Goal: Task Accomplishment & Management: Complete application form

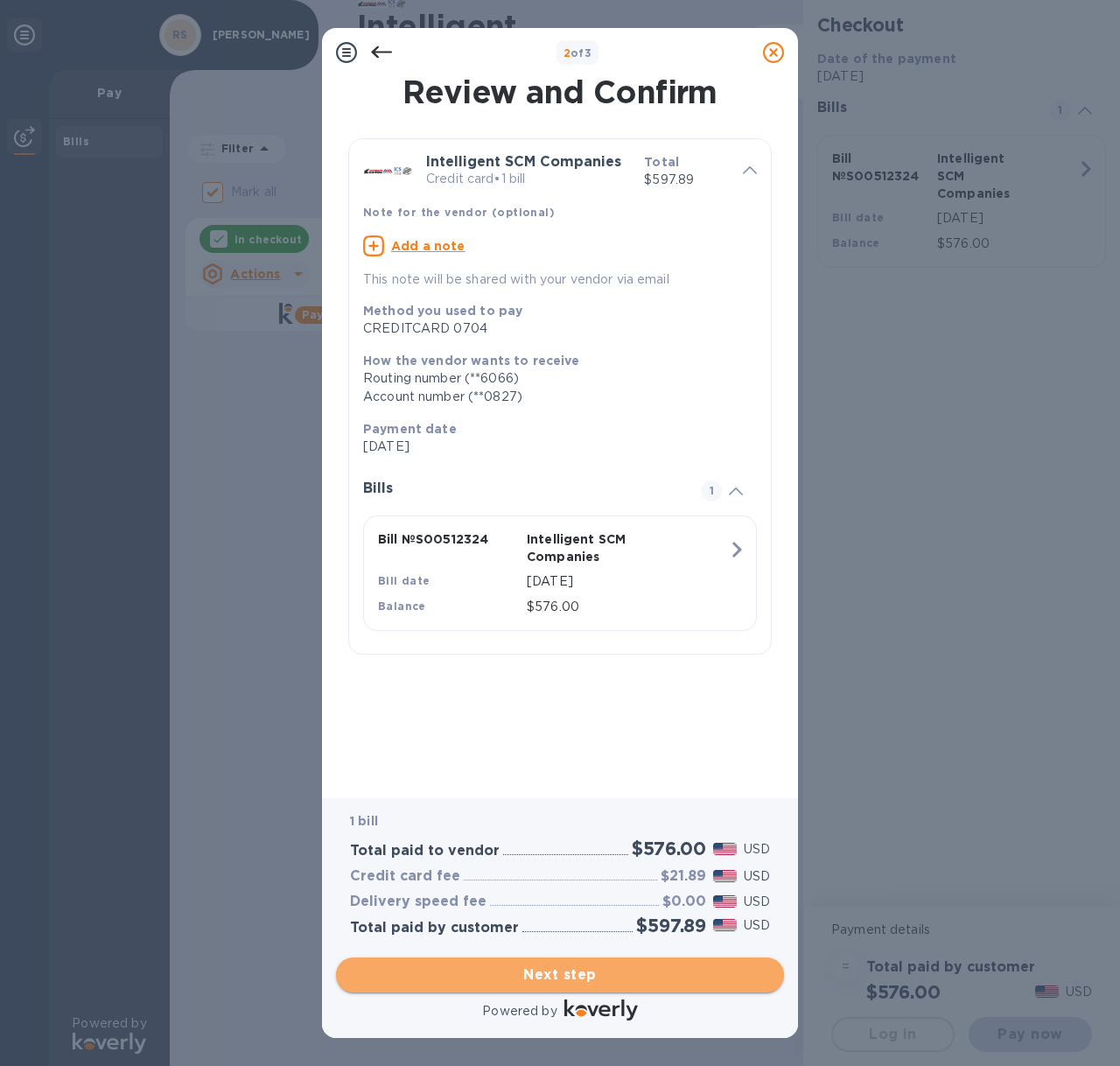
click at [592, 961] on button "Next step" at bounding box center [560, 975] width 448 height 35
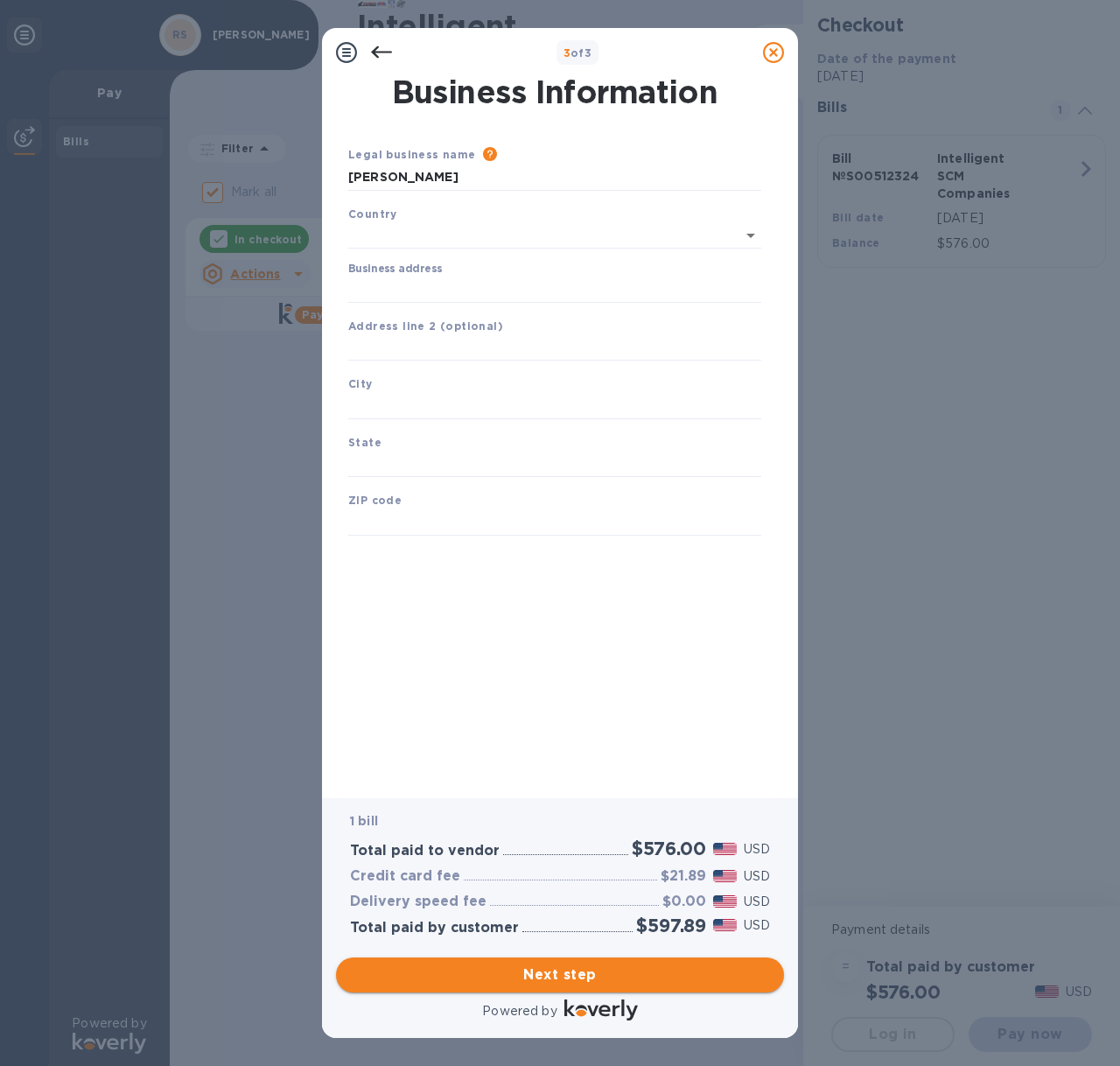
type input "[GEOGRAPHIC_DATA]"
click at [448, 274] on input "Business address" at bounding box center [554, 286] width 413 height 26
type input "[STREET_ADDRESS]"
click at [440, 336] on input "text" at bounding box center [554, 345] width 413 height 26
type input "2"
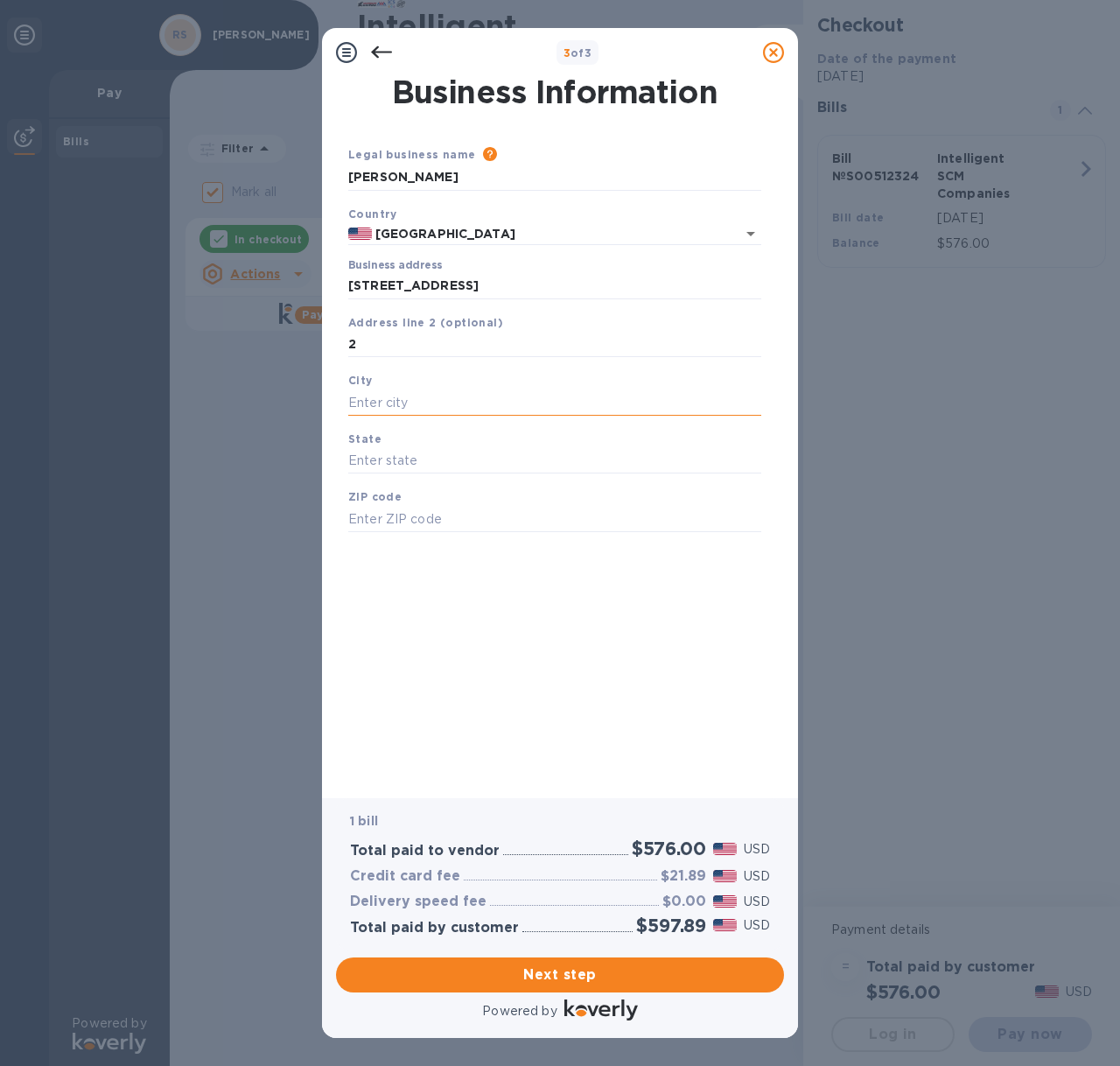
click at [411, 408] on input "text" at bounding box center [554, 402] width 413 height 26
type input "Waipahu"
type input "HI"
type input "96797"
click at [559, 994] on div "Next step" at bounding box center [560, 975] width 462 height 49
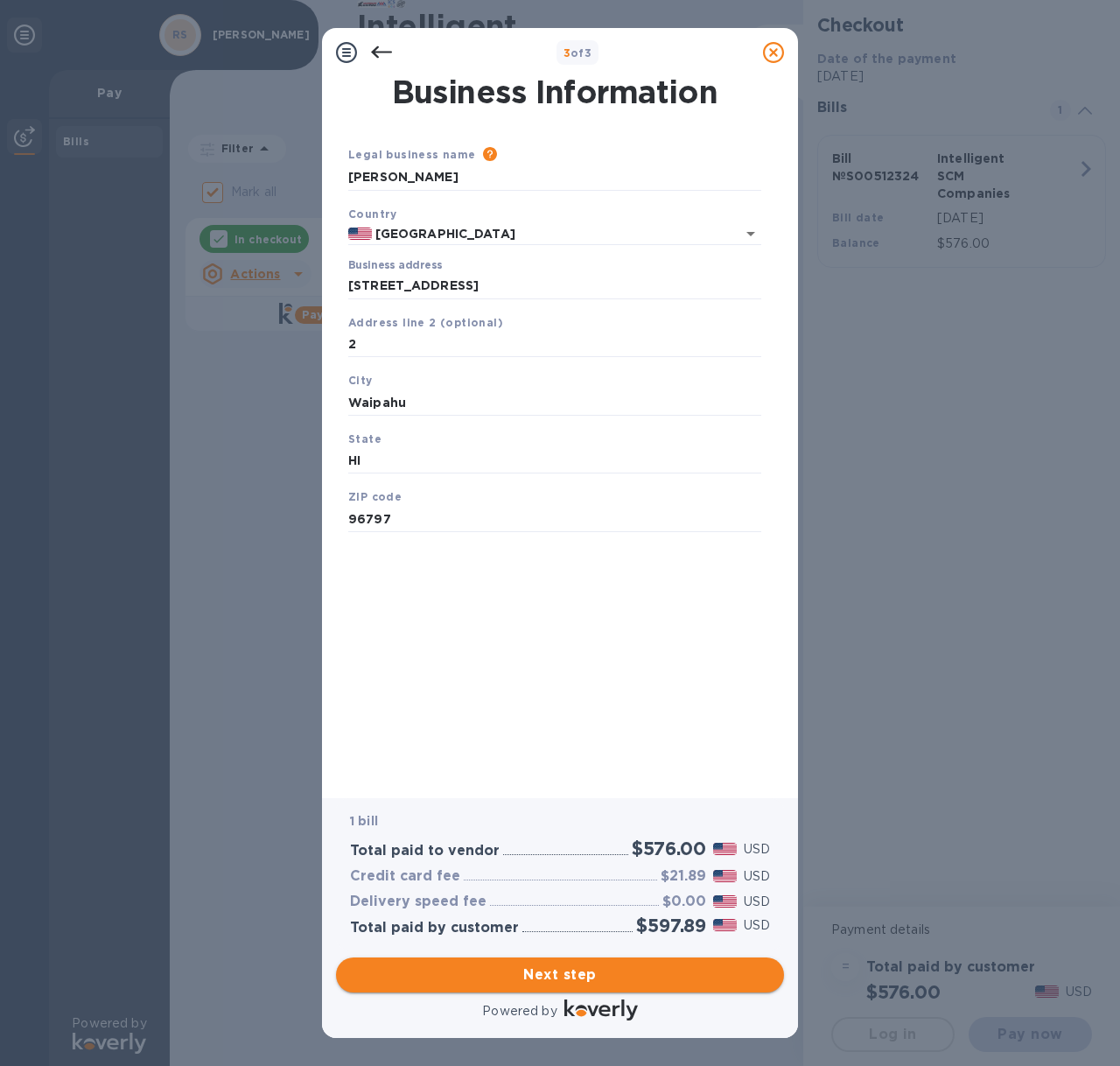
click at [563, 981] on span "Next step" at bounding box center [560, 976] width 420 height 21
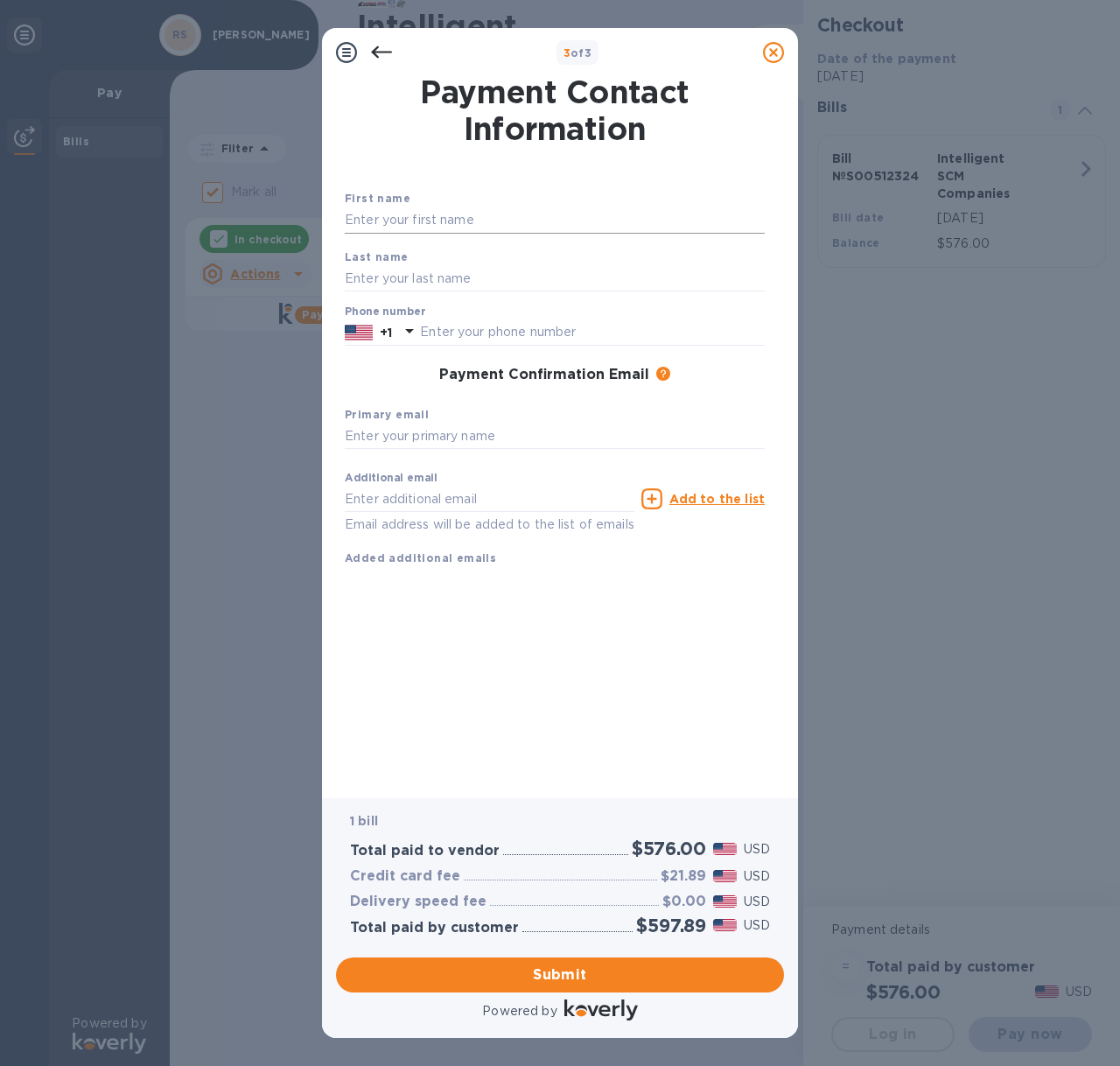
click at [468, 226] on input "text" at bounding box center [554, 220] width 420 height 26
type input "[PERSON_NAME]"
type input "Sagaga"
type input "8086795069"
type input "[EMAIL_ADDRESS][DOMAIN_NAME]"
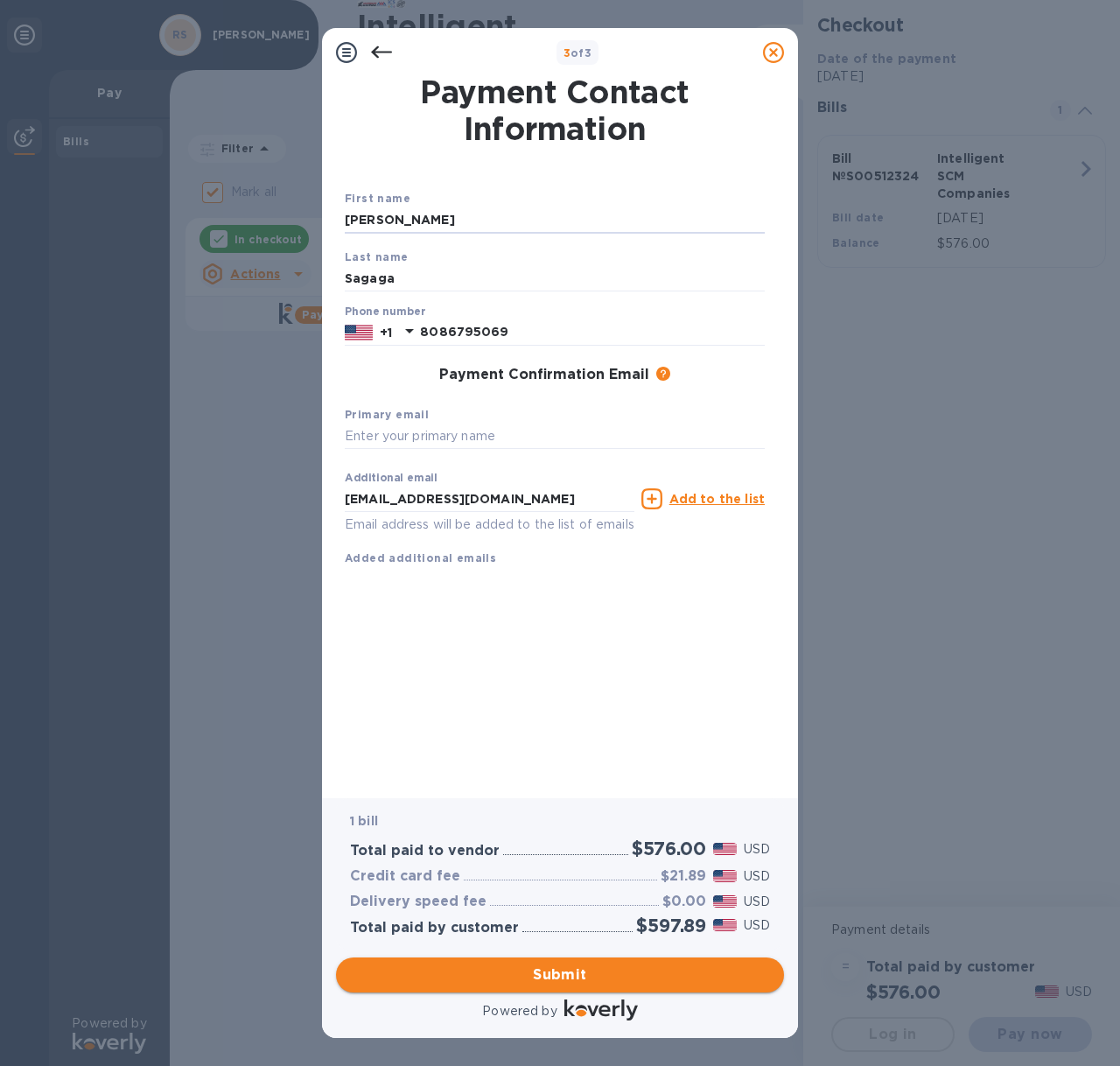
click at [621, 987] on button "Submit" at bounding box center [560, 975] width 448 height 35
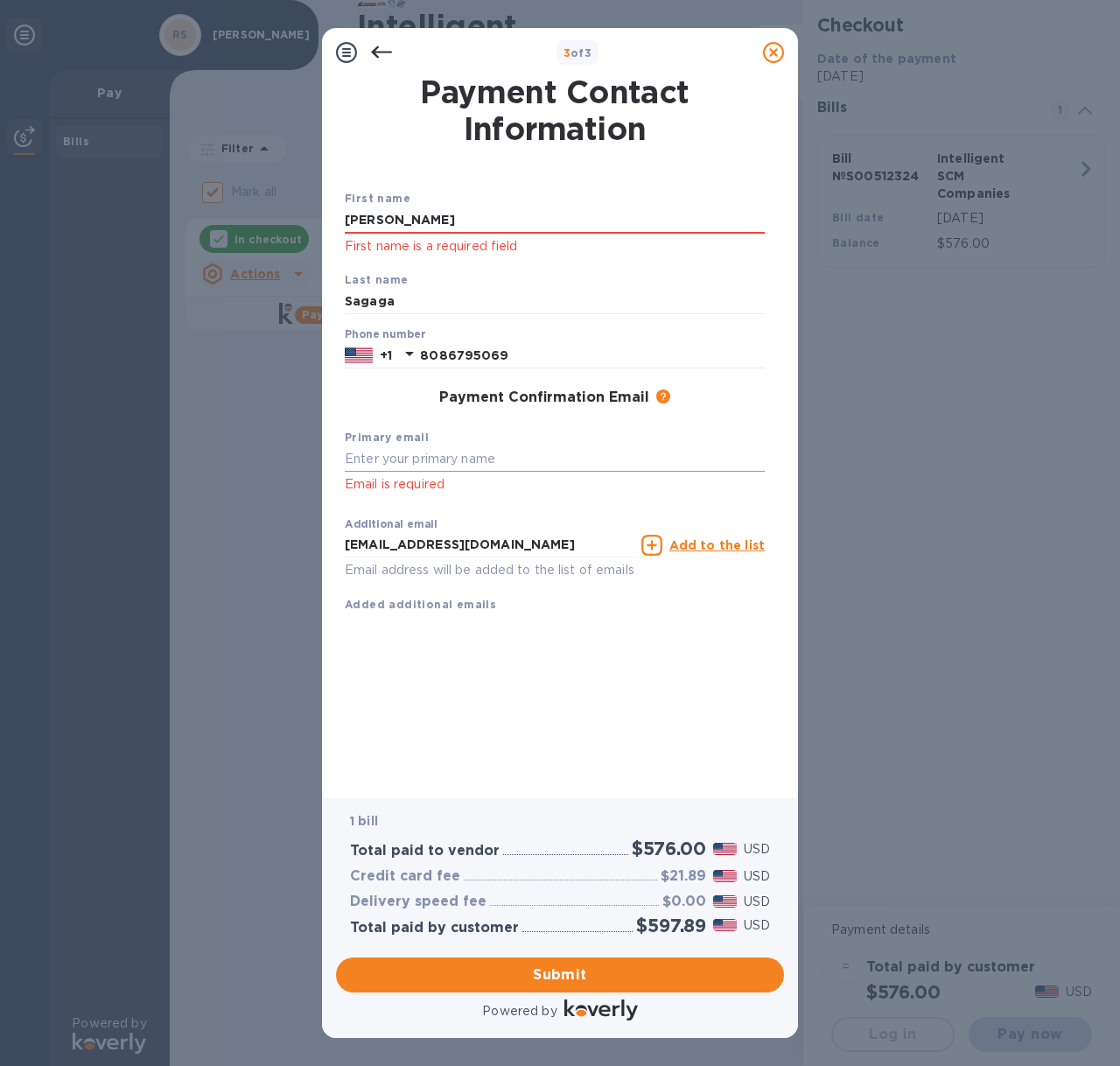
click at [427, 460] on input "text" at bounding box center [554, 459] width 420 height 26
type input "[EMAIL_ADDRESS][DOMAIN_NAME]"
click button "Submit" at bounding box center [0, 0] width 0 height 0
click at [512, 976] on span "Submit" at bounding box center [560, 976] width 420 height 21
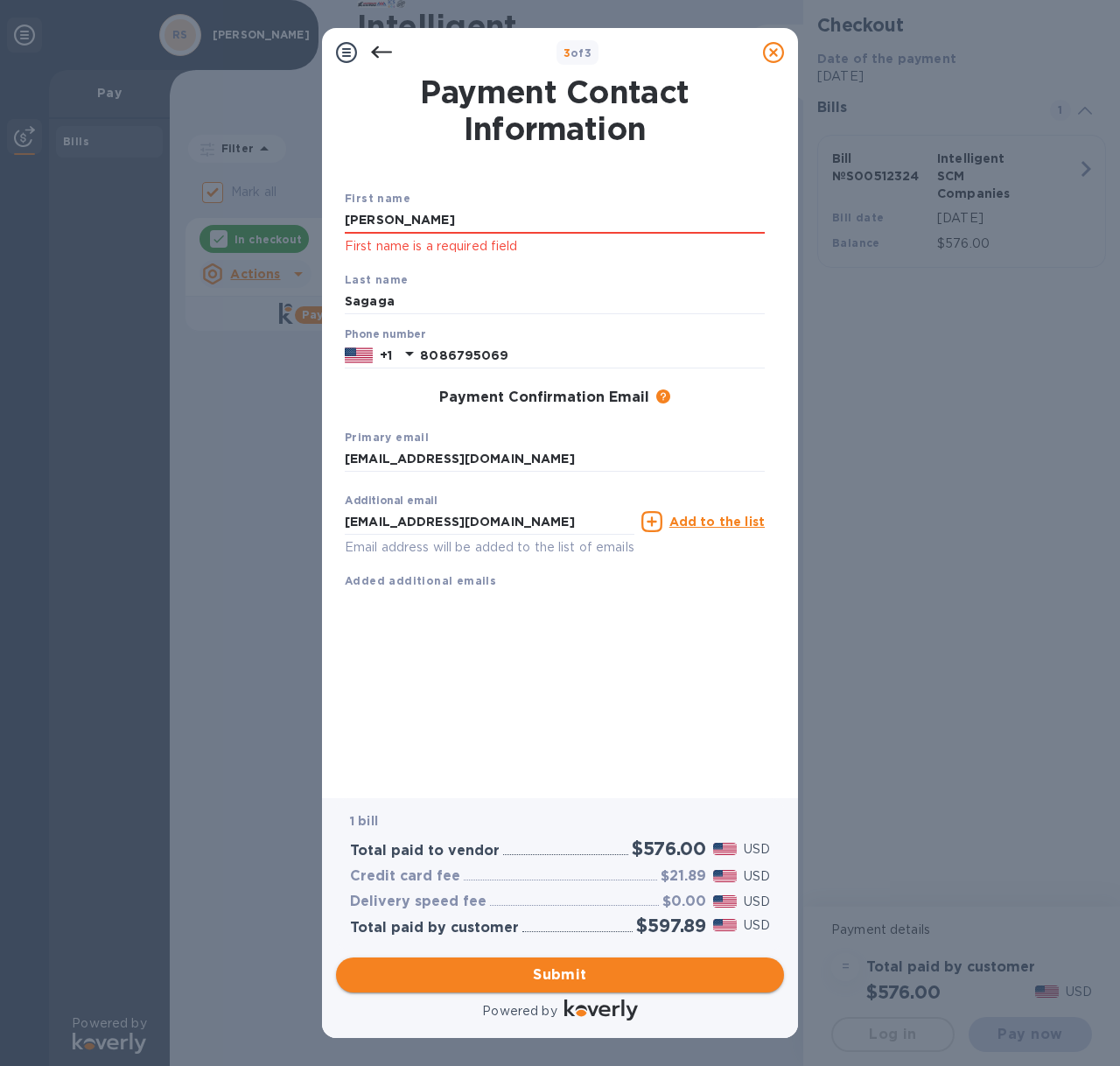
click at [584, 961] on button "Submit" at bounding box center [560, 975] width 448 height 35
click at [400, 219] on input "[PERSON_NAME]" at bounding box center [554, 220] width 420 height 26
click at [552, 983] on span "Submit" at bounding box center [560, 976] width 420 height 21
drag, startPoint x: 513, startPoint y: 218, endPoint x: 336, endPoint y: 216, distance: 177.0
click at [336, 216] on div "Payment Contact Information First name [PERSON_NAME] First name is a required f…" at bounding box center [560, 430] width 448 height 707
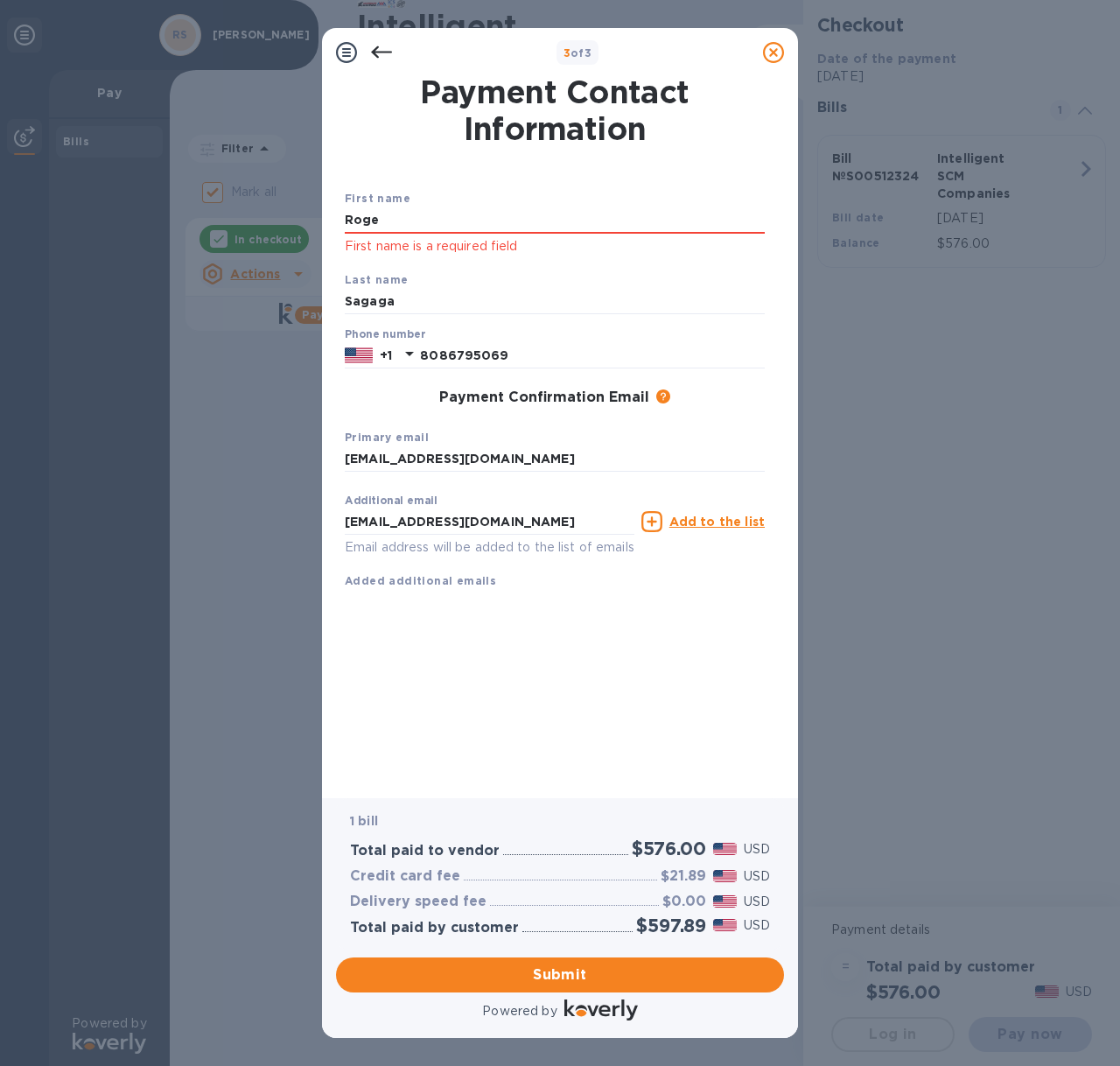
type input "[PERSON_NAME]"
type input "Sagaga"
type input "8086795069"
click at [546, 712] on div "Payment Contact Information First name [PERSON_NAME] First name is a required f…" at bounding box center [560, 425] width 430 height 697
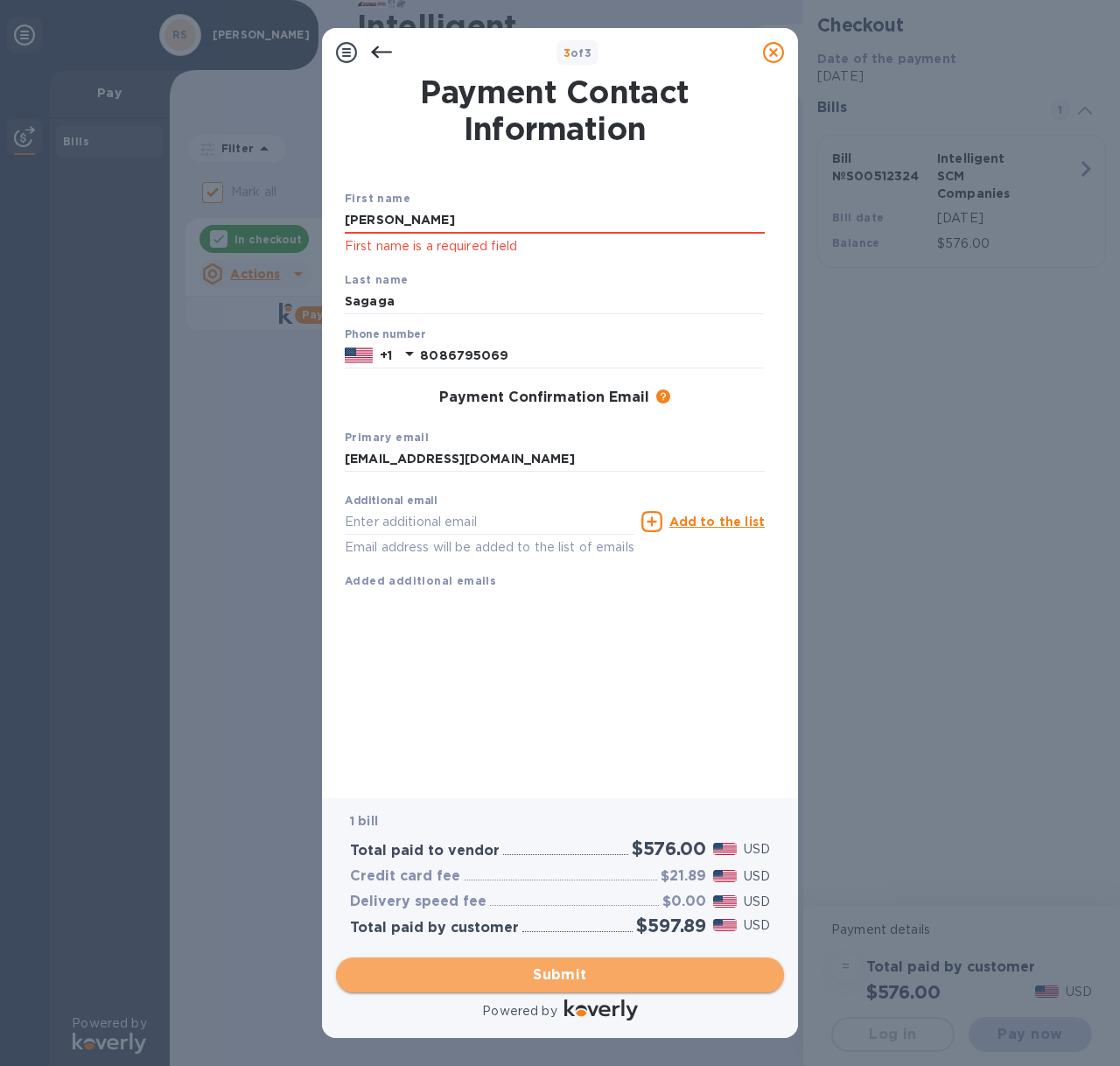
click at [564, 969] on span "Submit" at bounding box center [560, 976] width 420 height 21
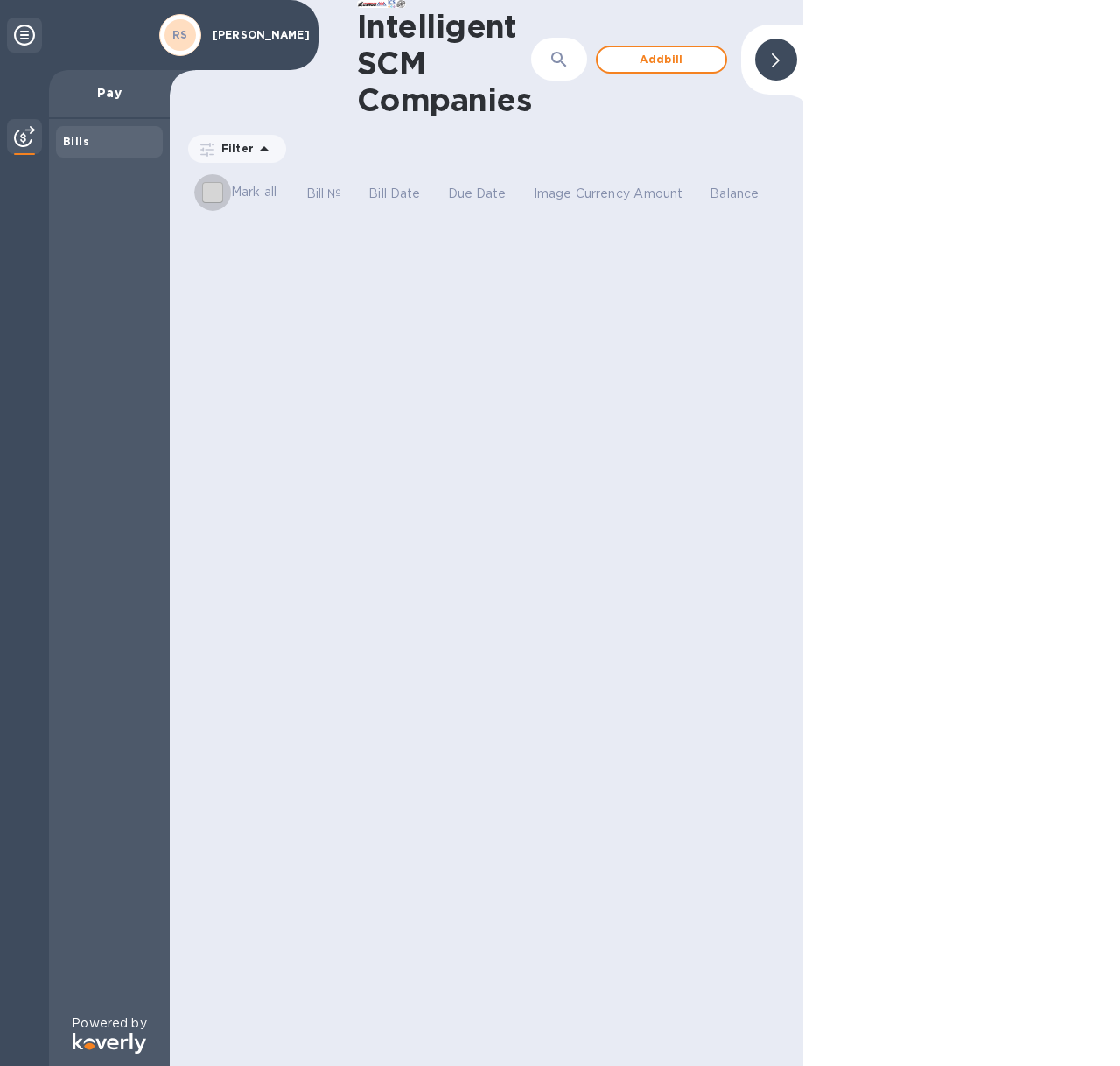
click at [217, 192] on input "Mark all" at bounding box center [212, 192] width 37 height 37
click at [214, 191] on input "Mark all" at bounding box center [212, 192] width 37 height 37
checkbox input "false"
click at [98, 152] on div "Bills" at bounding box center [110, 141] width 107 height 31
click at [111, 86] on p "Pay" at bounding box center [110, 93] width 93 height 18
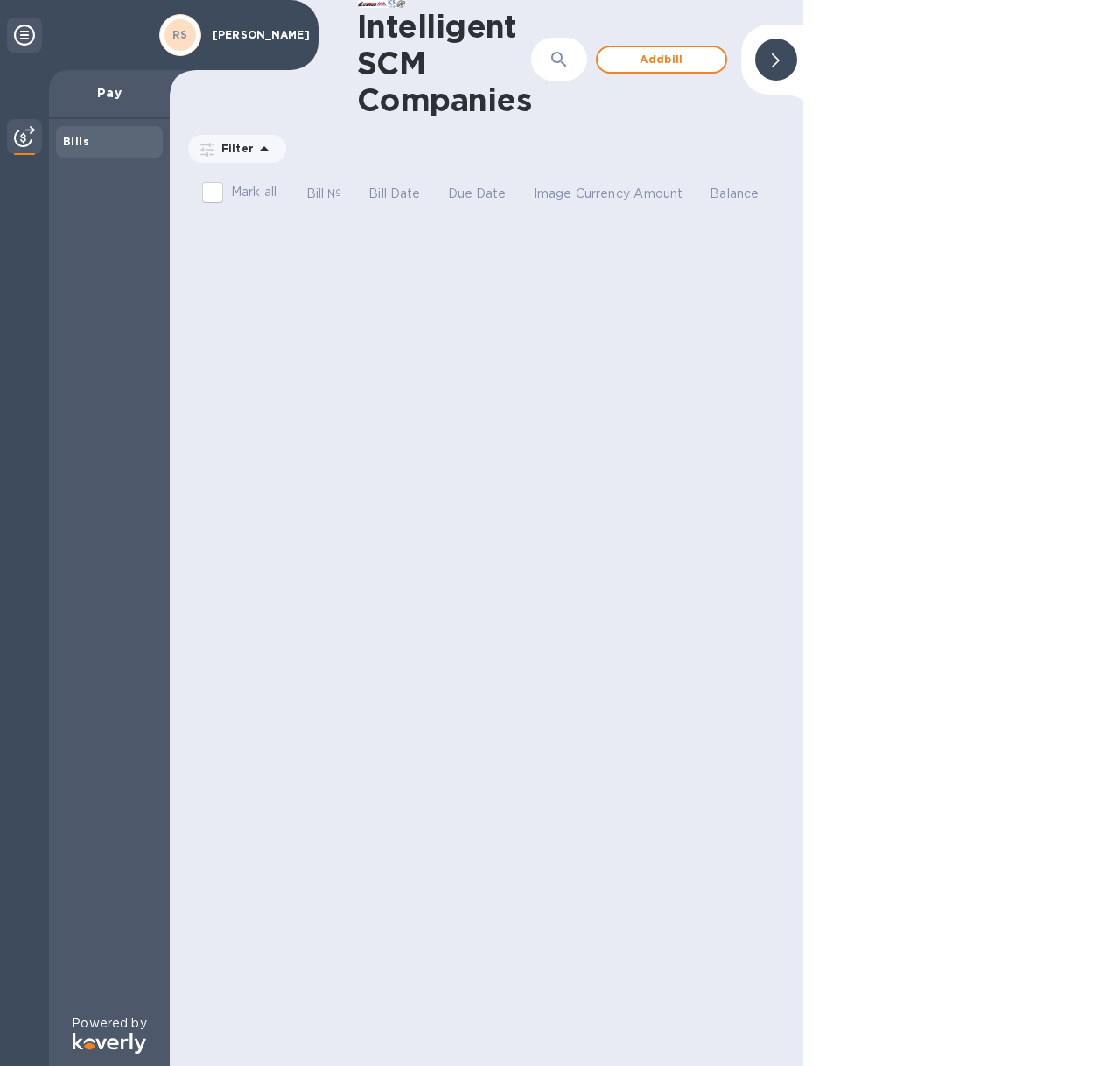
click at [391, 36] on h1 "Intelligent SCM Companies" at bounding box center [444, 63] width 174 height 111
click at [767, 55] on div at bounding box center [776, 59] width 42 height 42
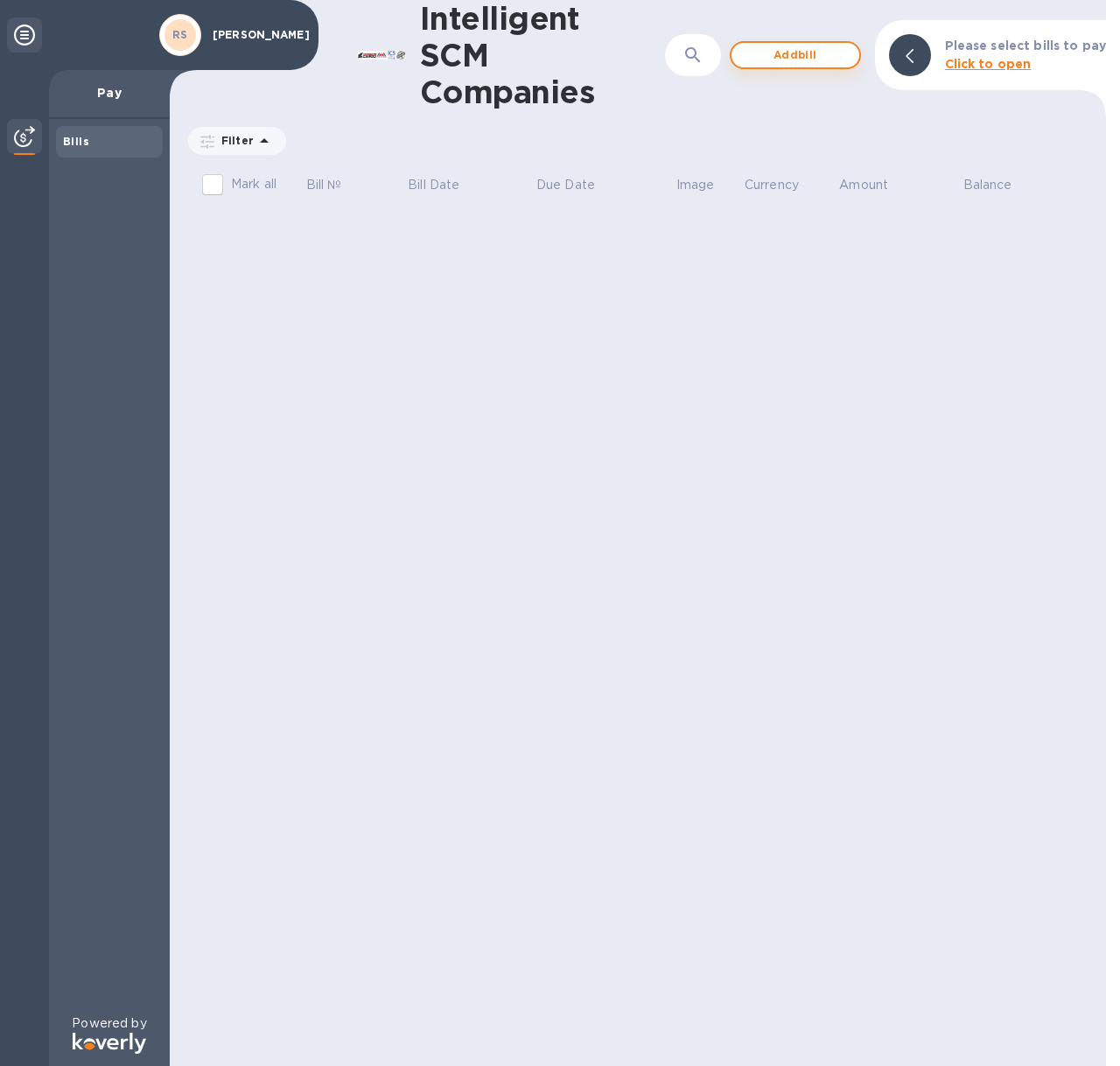
click at [766, 63] on span "Add bill" at bounding box center [795, 55] width 100 height 21
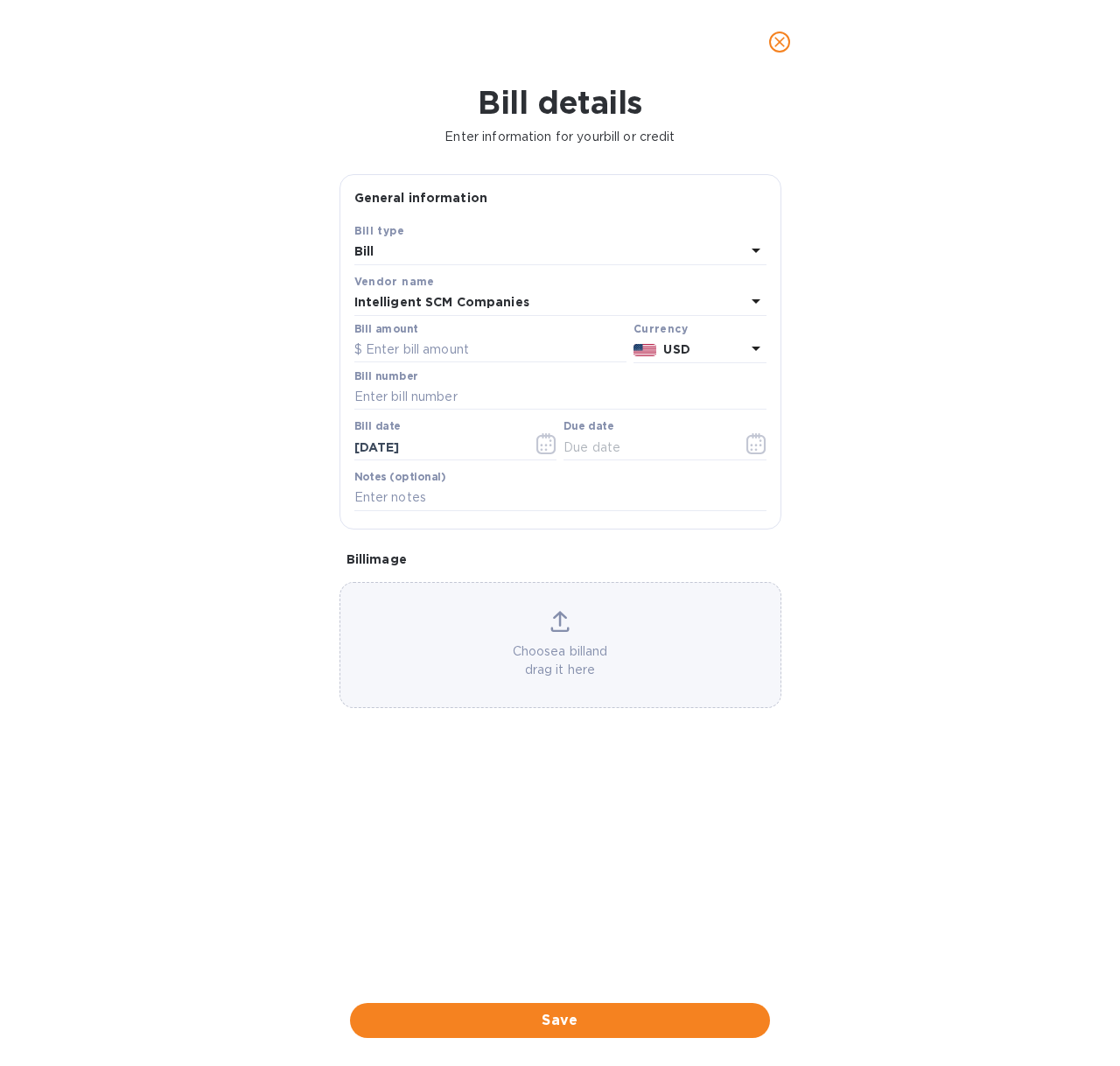
click at [781, 40] on icon "close" at bounding box center [780, 42] width 11 height 11
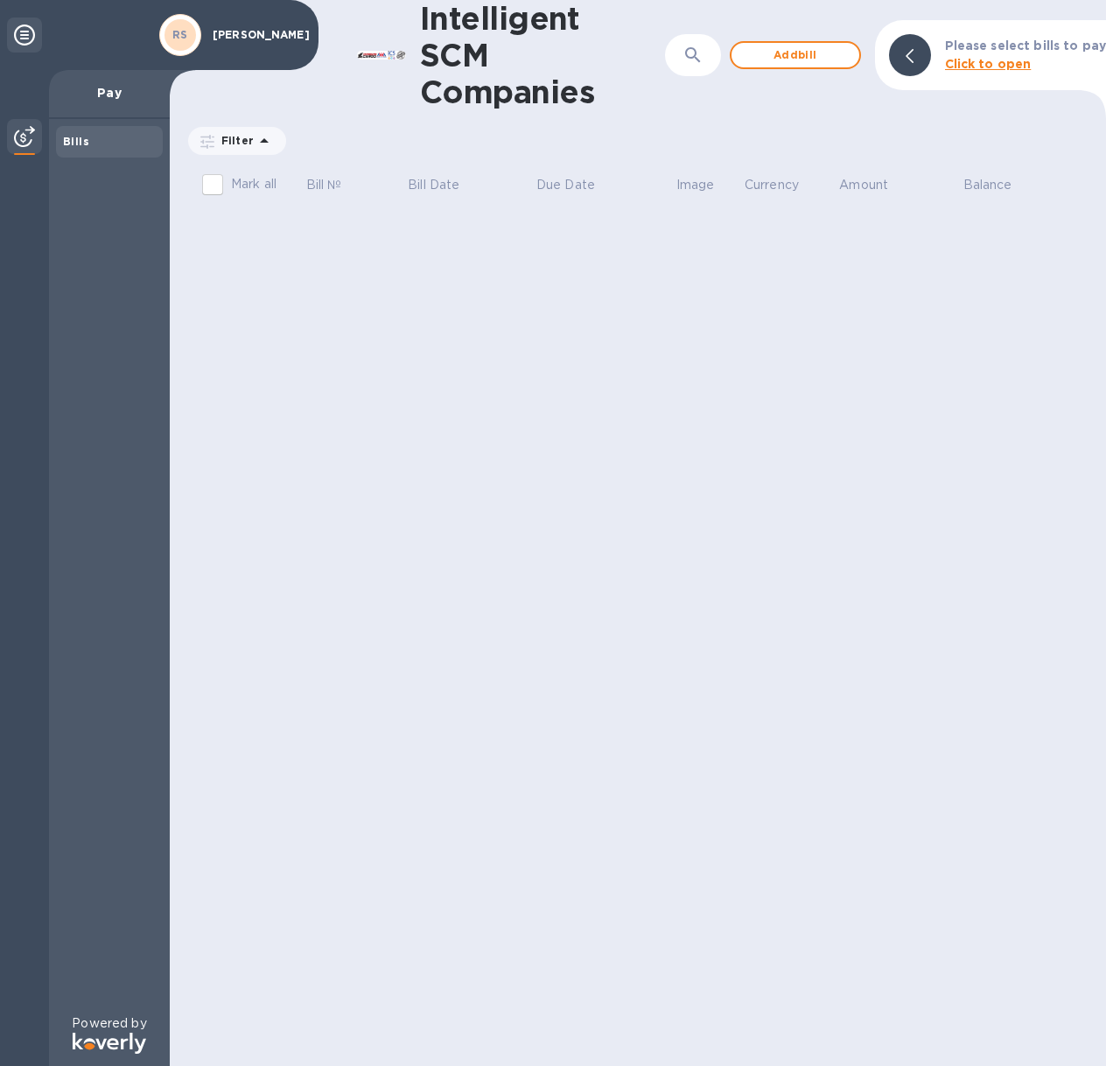
click at [109, 97] on p "Pay" at bounding box center [110, 93] width 93 height 18
drag, startPoint x: 42, startPoint y: 134, endPoint x: 33, endPoint y: 135, distance: 9.1
click at [42, 134] on div at bounding box center [24, 568] width 49 height 996
click at [30, 137] on img at bounding box center [25, 137] width 21 height 21
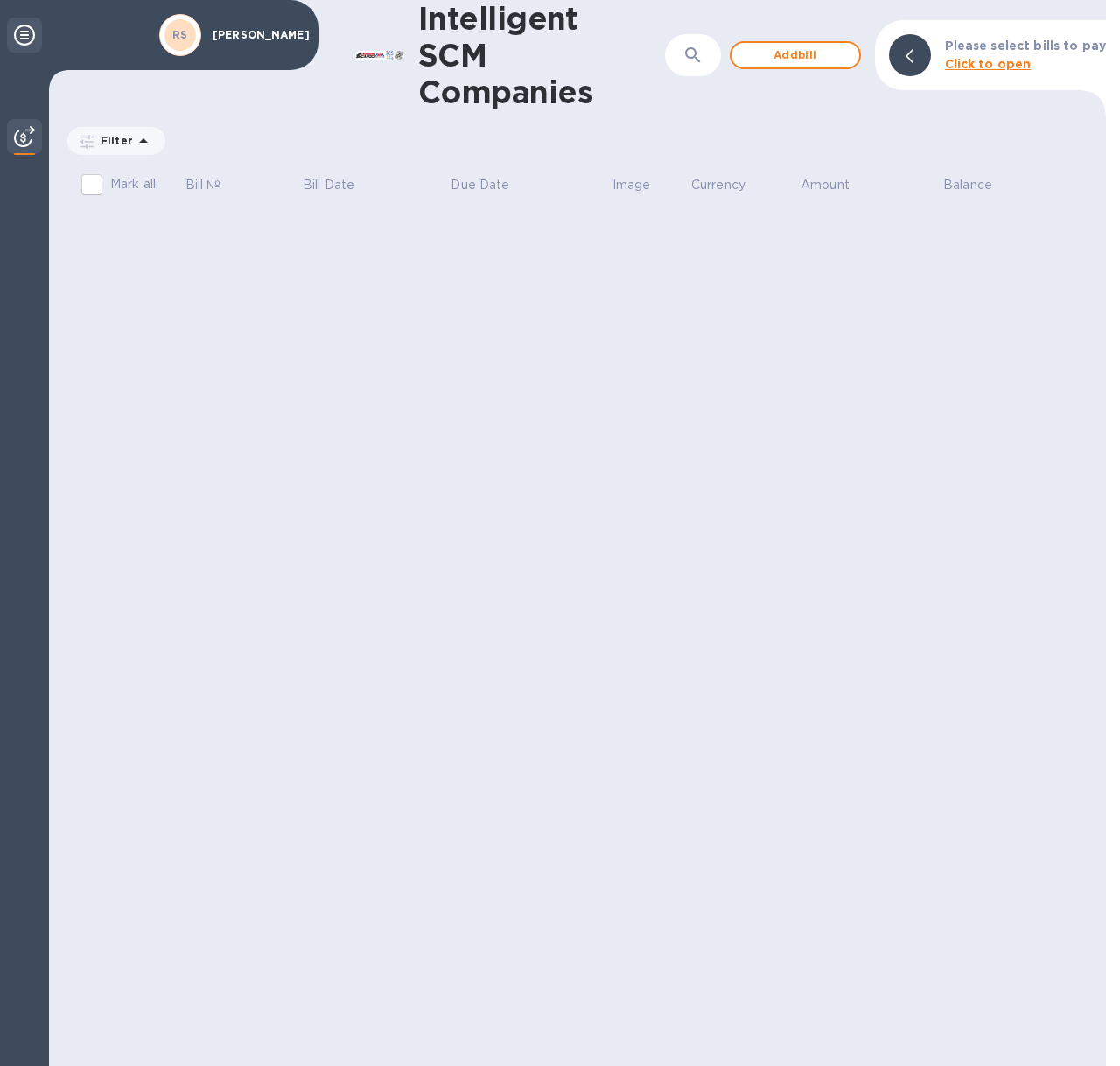
click at [19, 27] on icon at bounding box center [25, 35] width 21 height 21
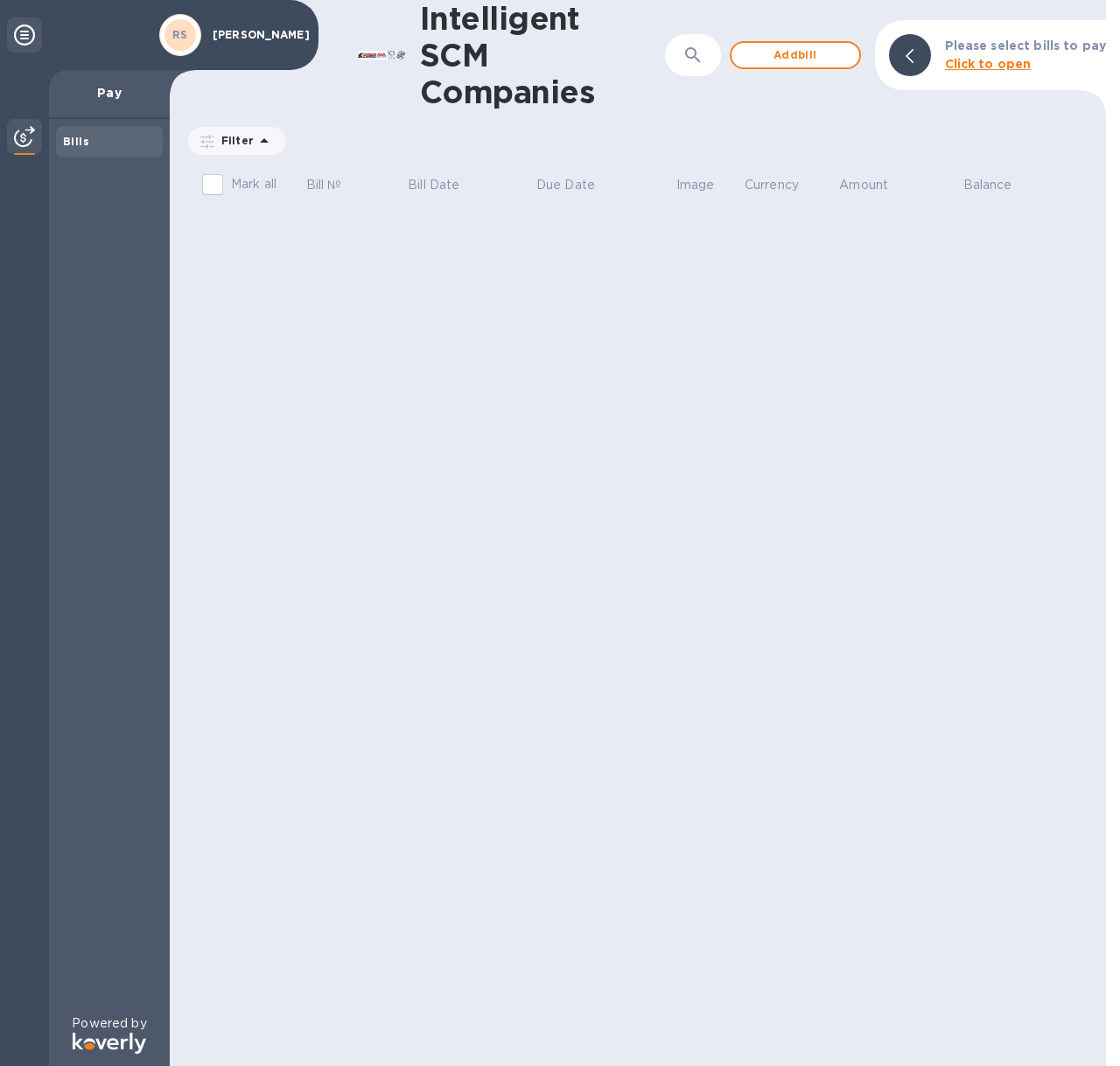
click at [486, 189] on th "Bill Date" at bounding box center [470, 187] width 129 height 46
click at [958, 62] on b "Click to open" at bounding box center [988, 64] width 87 height 14
